Goal: Transaction & Acquisition: Download file/media

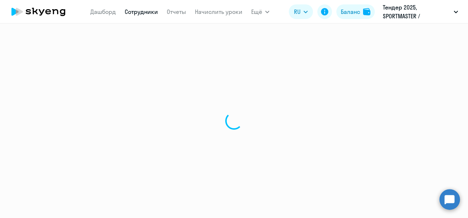
select select "30"
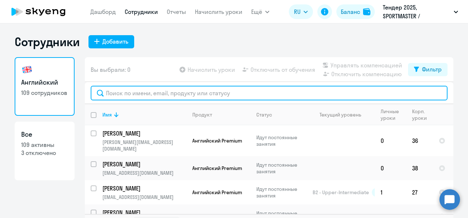
click at [155, 95] on input "text" at bounding box center [269, 93] width 357 height 15
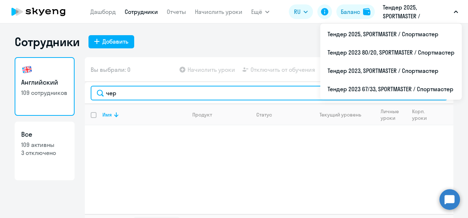
type input "чер"
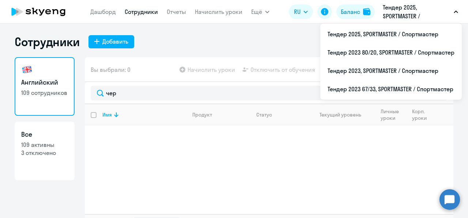
click at [407, 15] on p "Тендер 2025, SPORTMASTER / Спортмастер" at bounding box center [417, 12] width 68 height 18
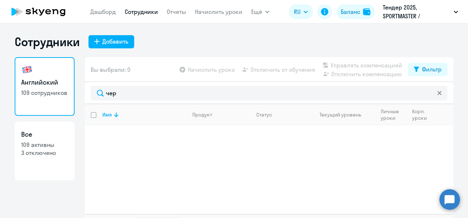
click at [407, 15] on p "Тендер 2025, SPORTMASTER / Спортмастер" at bounding box center [417, 12] width 68 height 18
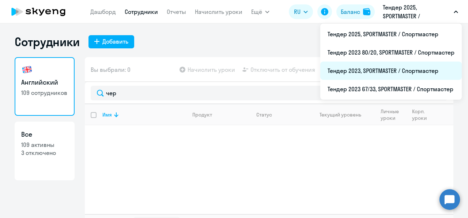
click at [376, 69] on li "Тендер 2023, SPORTMASTER / Спортмастер" at bounding box center [391, 70] width 142 height 18
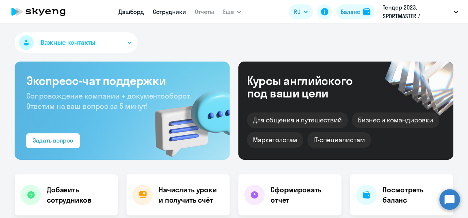
click at [172, 12] on link "Сотрудники" at bounding box center [169, 11] width 33 height 7
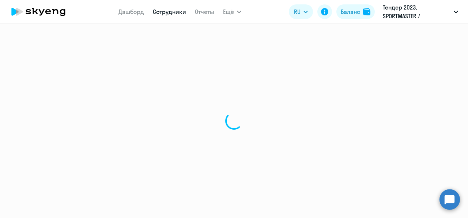
select select "30"
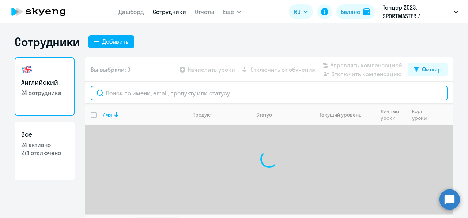
click at [123, 96] on input "text" at bounding box center [269, 93] width 357 height 15
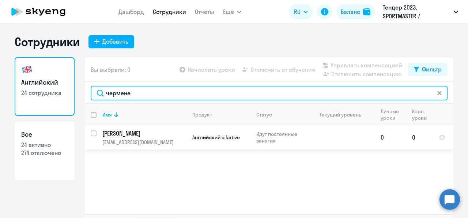
type input "чермене"
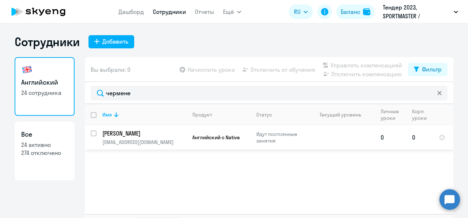
click at [162, 140] on p "[EMAIL_ADDRESS][DOMAIN_NAME]" at bounding box center [144, 142] width 84 height 7
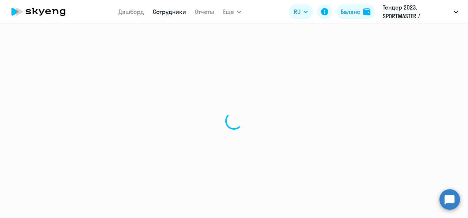
select select "english"
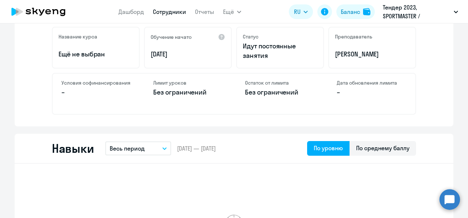
scroll to position [216, 0]
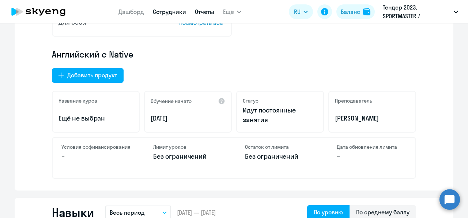
click at [203, 10] on link "Отчеты" at bounding box center [204, 11] width 19 height 7
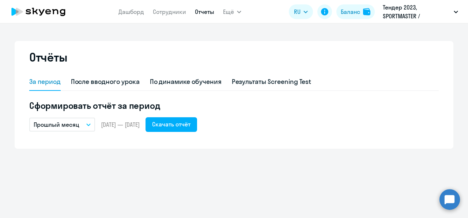
click at [80, 121] on button "Прошлый месяц" at bounding box center [62, 124] width 66 height 14
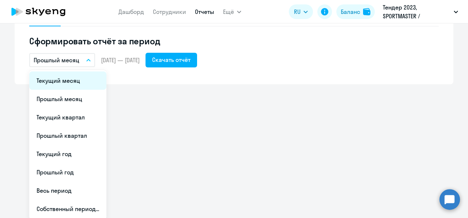
scroll to position [66, 0]
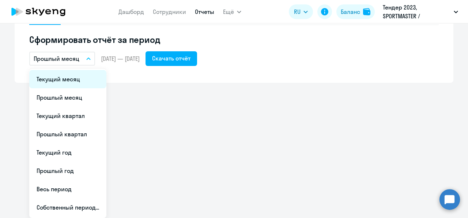
click at [84, 138] on li "Прошлый квартал" at bounding box center [67, 134] width 77 height 18
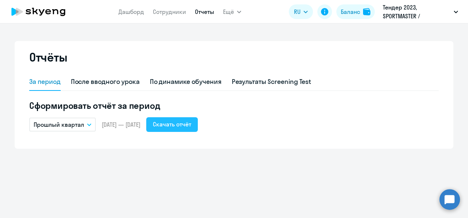
click at [182, 129] on button "Скачать отчёт" at bounding box center [172, 124] width 52 height 15
